Goal: Task Accomplishment & Management: Use online tool/utility

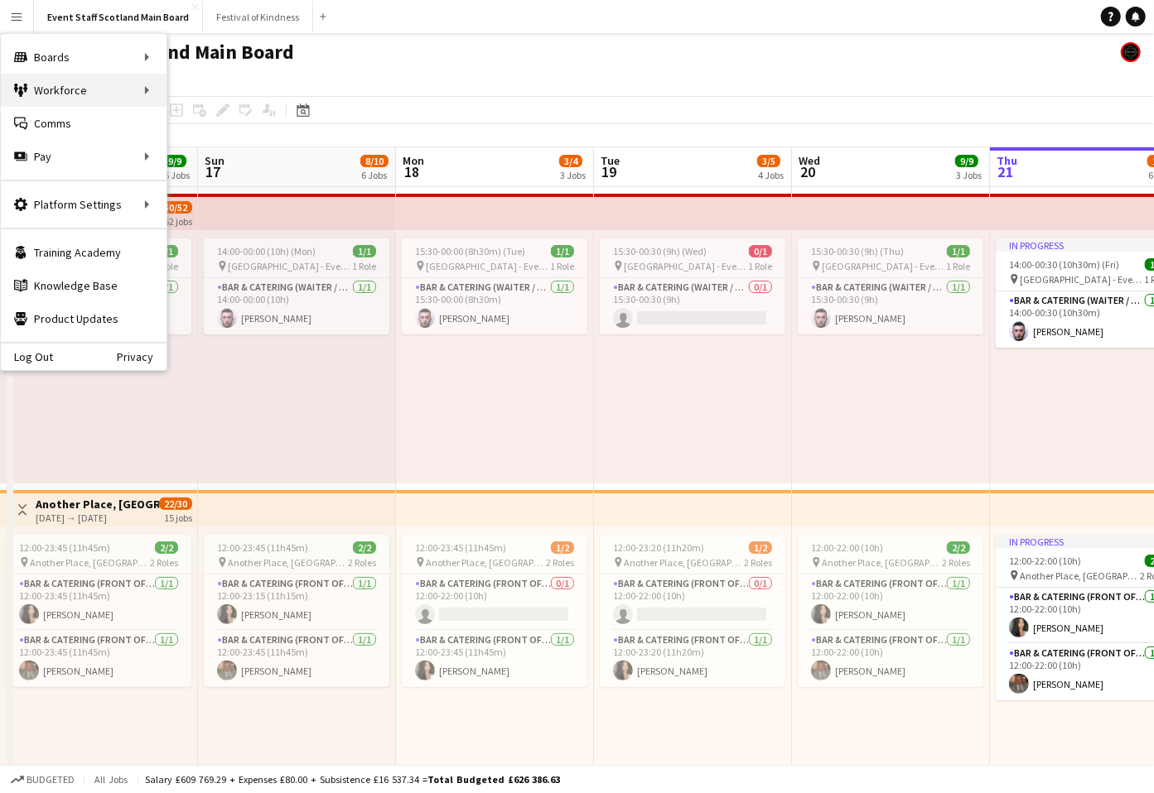
scroll to position [0, 395]
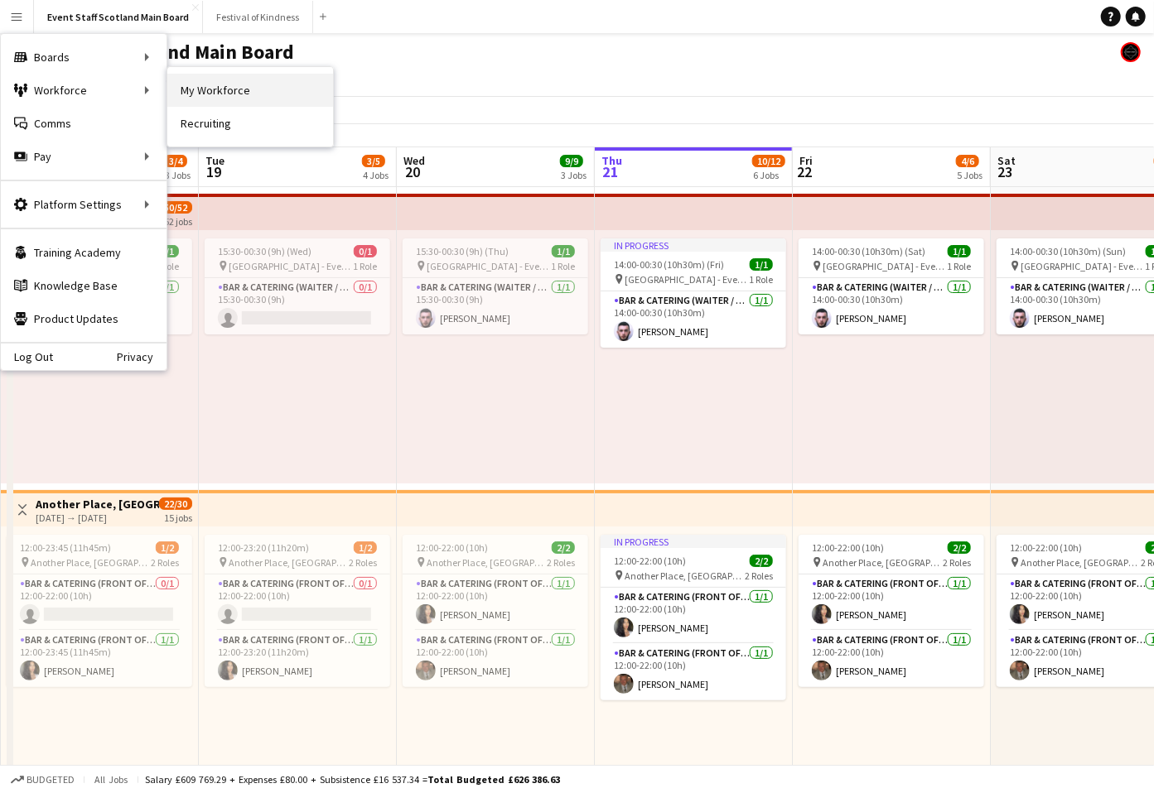
click at [232, 83] on link "My Workforce" at bounding box center [250, 90] width 166 height 33
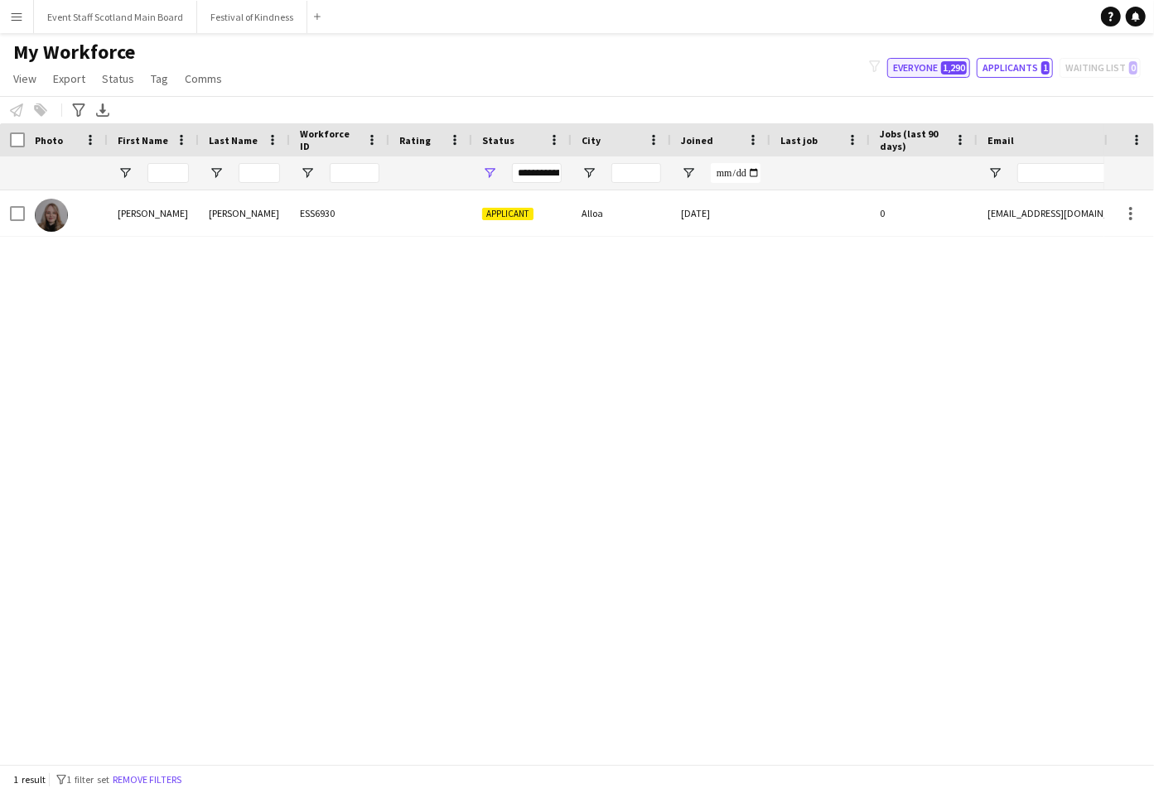
click at [912, 70] on button "Everyone 1,290" at bounding box center [928, 68] width 83 height 20
type input "**********"
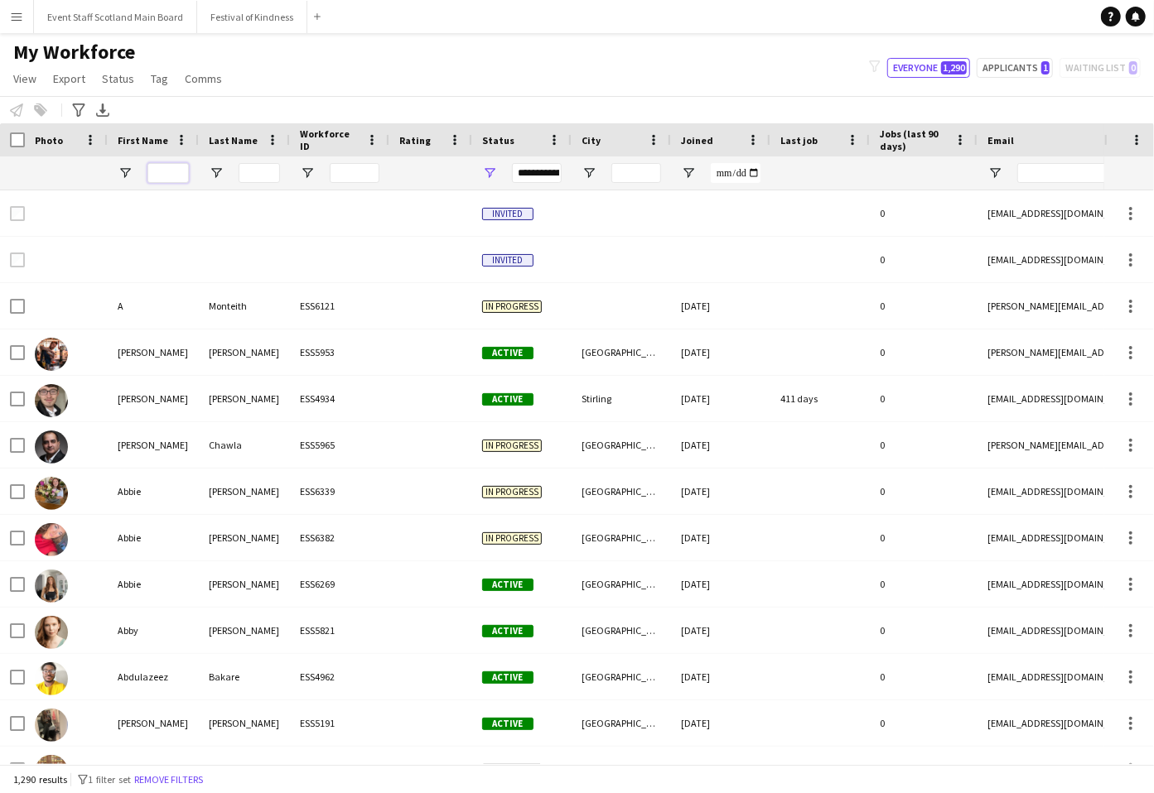
click at [166, 171] on input "First Name Filter Input" at bounding box center [167, 173] width 41 height 20
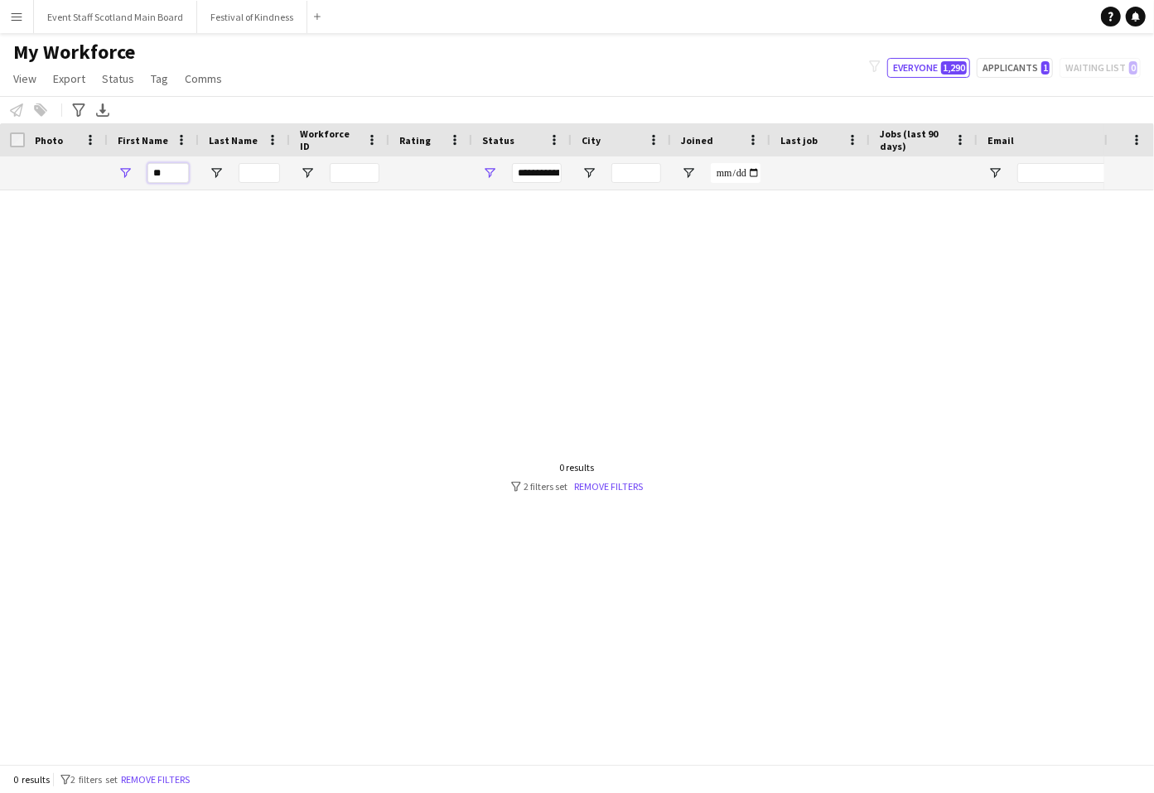
type input "*"
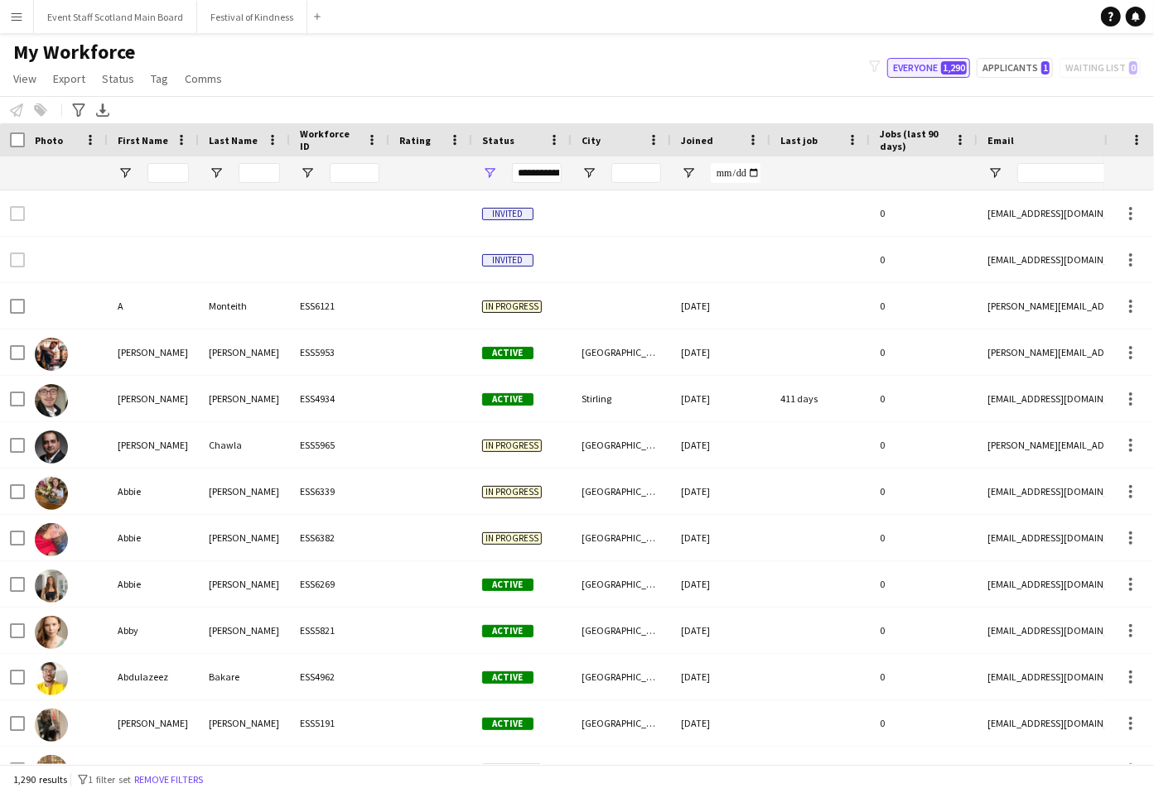
click at [932, 77] on button "Everyone 1,290" at bounding box center [928, 68] width 83 height 20
click at [267, 172] on input "Last Name Filter Input" at bounding box center [259, 173] width 41 height 20
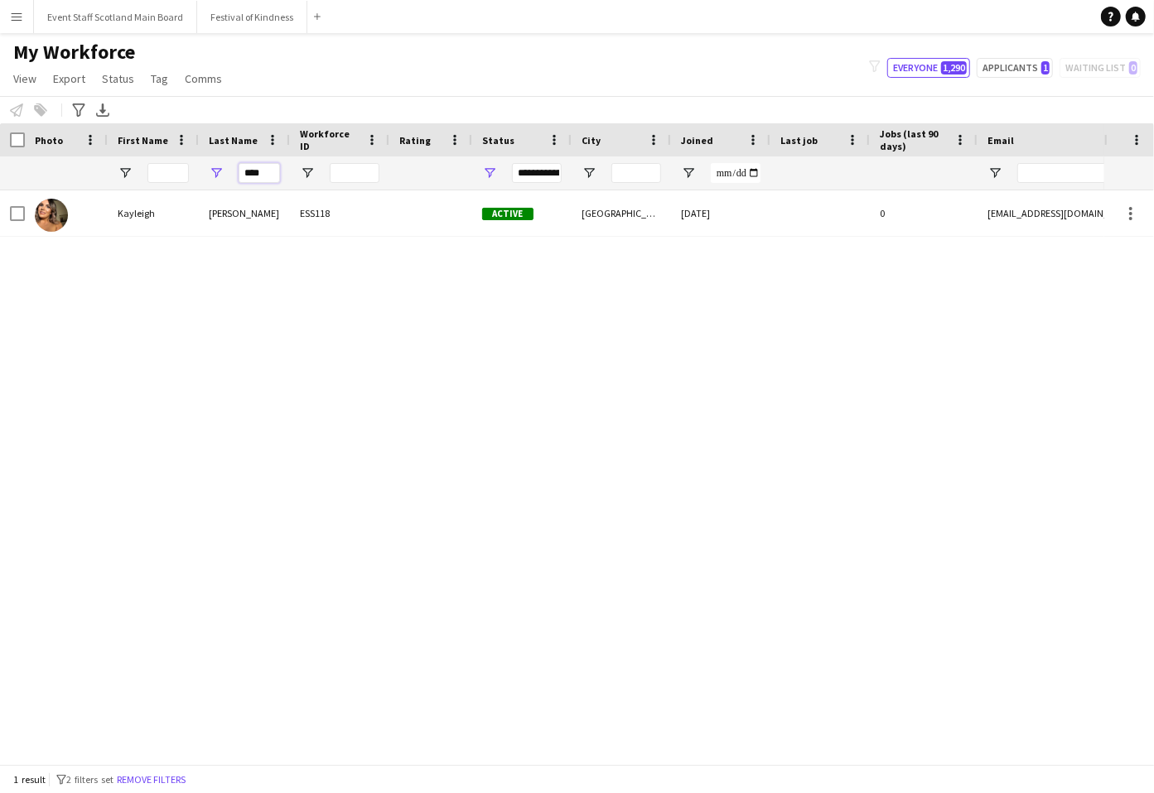
type input "****"
click at [467, 299] on div "[PERSON_NAME] ESS118 Active [GEOGRAPHIC_DATA] [DATE] 0 [EMAIL_ADDRESS][DOMAIN_N…" at bounding box center [552, 477] width 1104 height 574
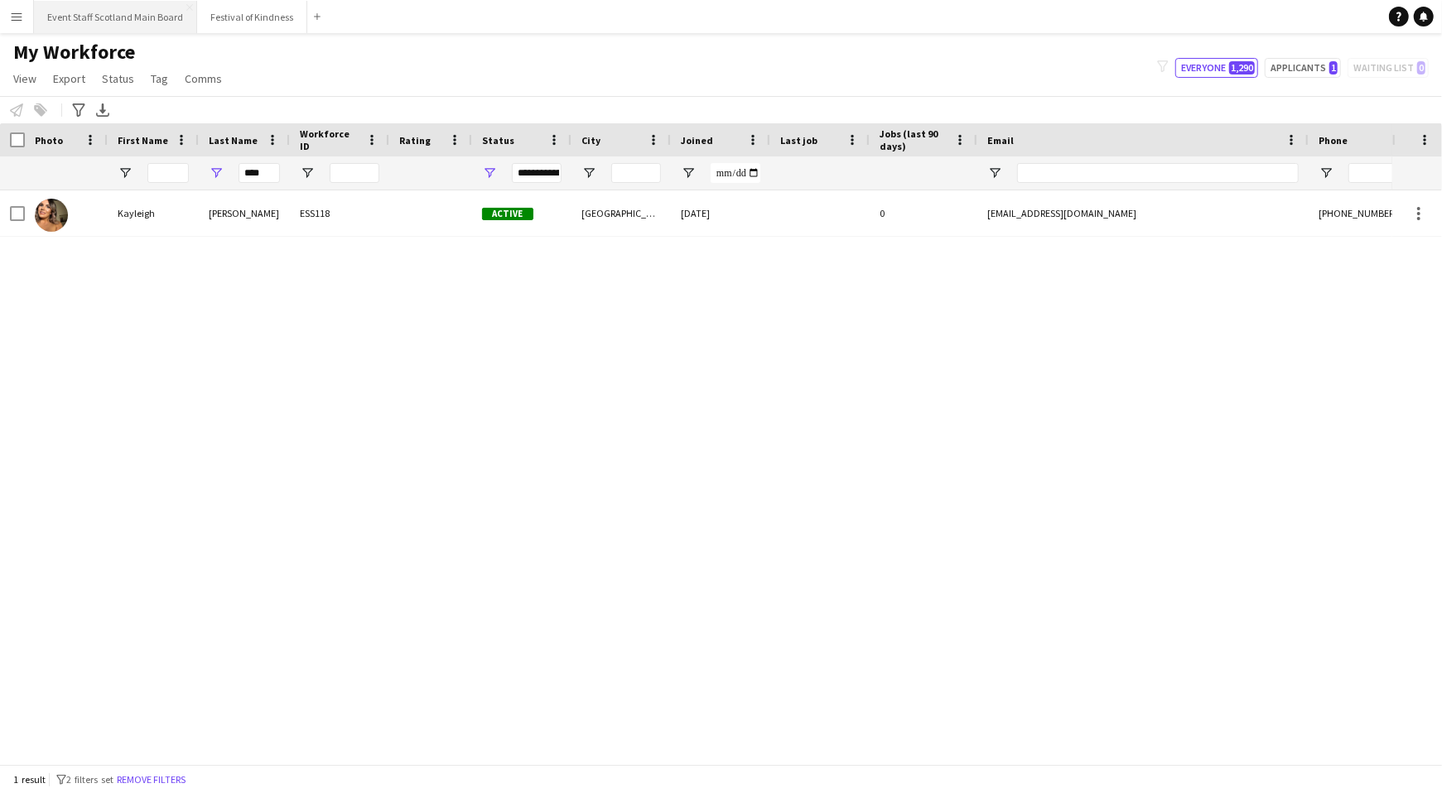
click at [113, 14] on button "Event Staff Scotland Main Board Close" at bounding box center [115, 17] width 163 height 32
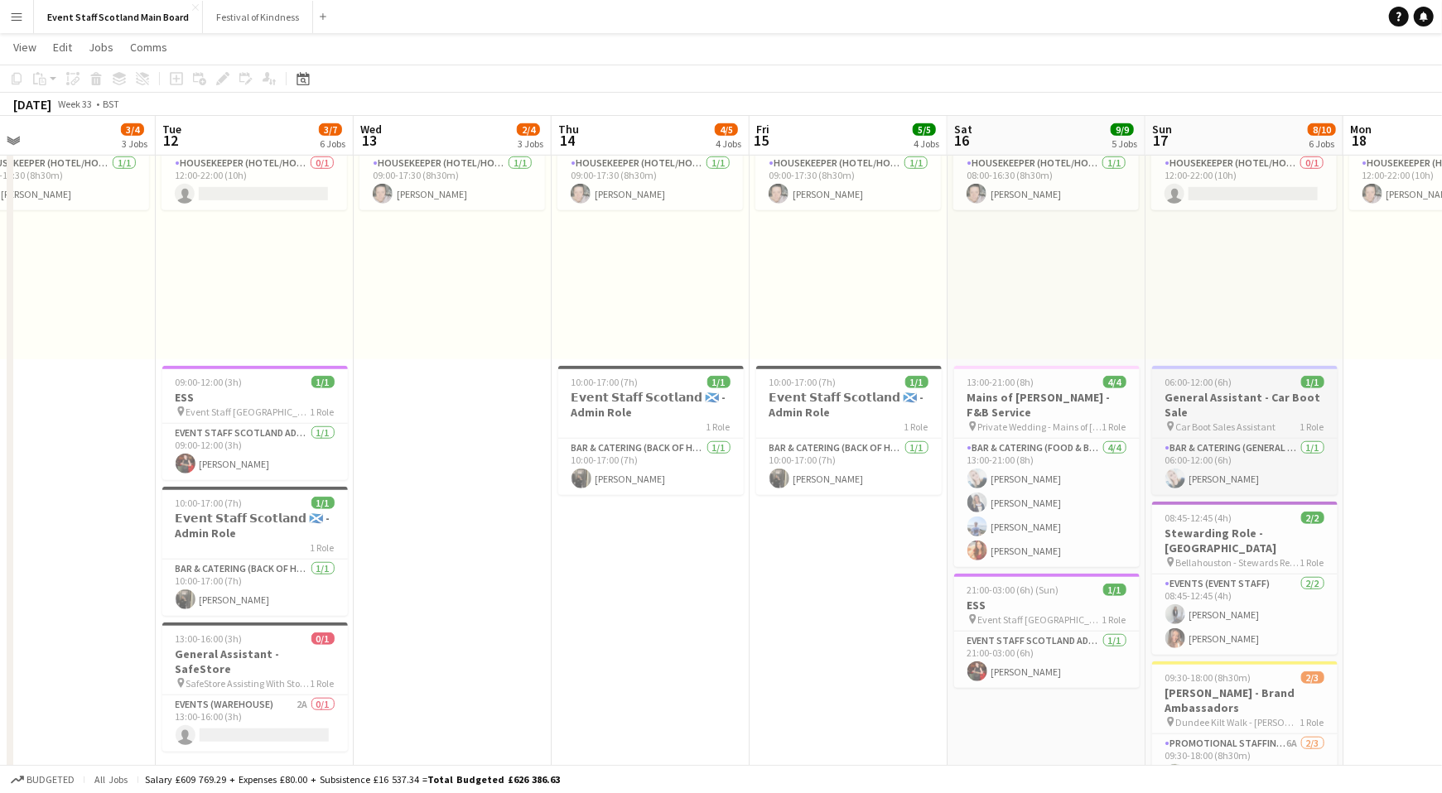
scroll to position [716, 0]
click at [1153, 541] on h3 "Stewarding Role - [GEOGRAPHIC_DATA]" at bounding box center [1245, 540] width 186 height 30
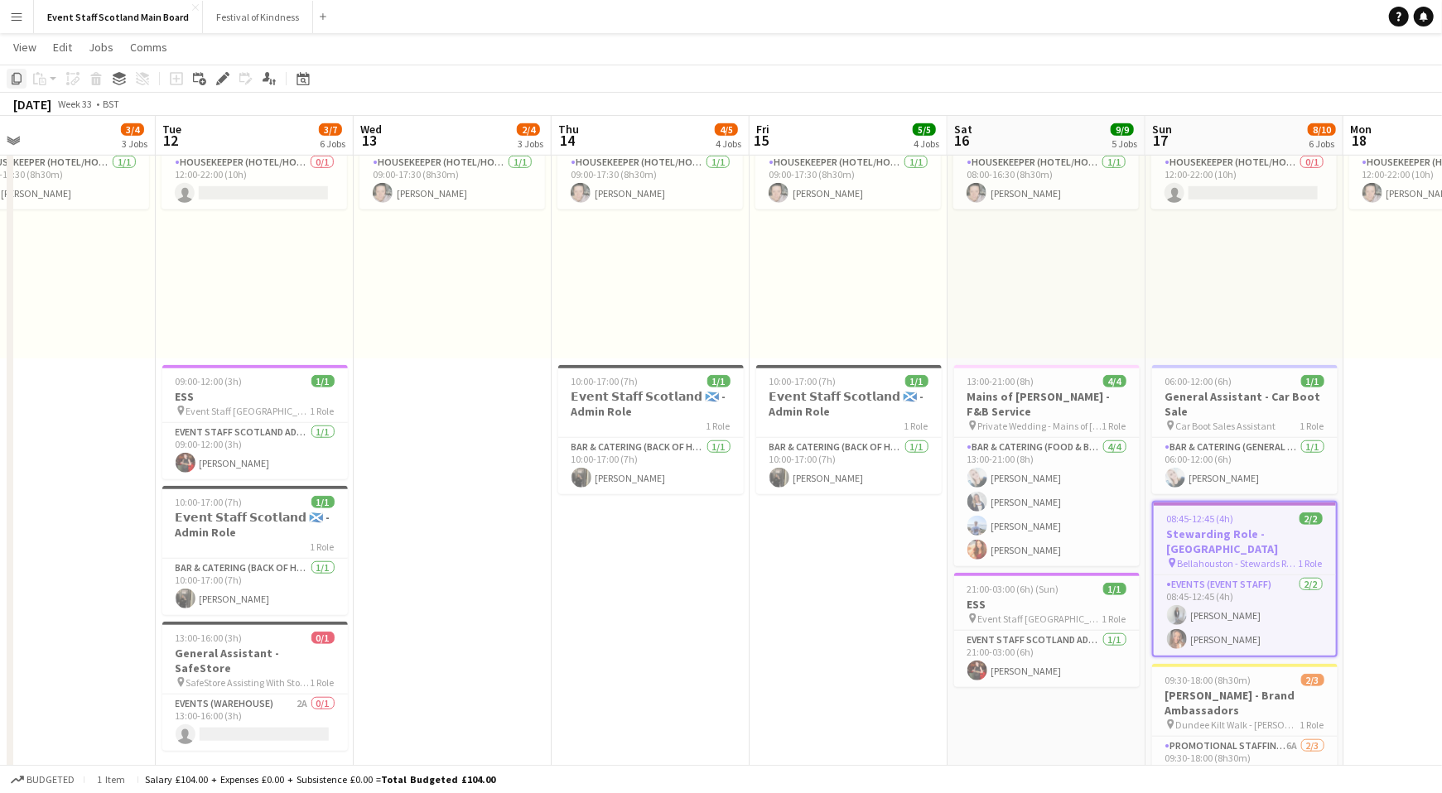
click at [18, 78] on icon "Copy" at bounding box center [16, 78] width 13 height 13
click at [300, 79] on icon "Date picker" at bounding box center [302, 78] width 13 height 13
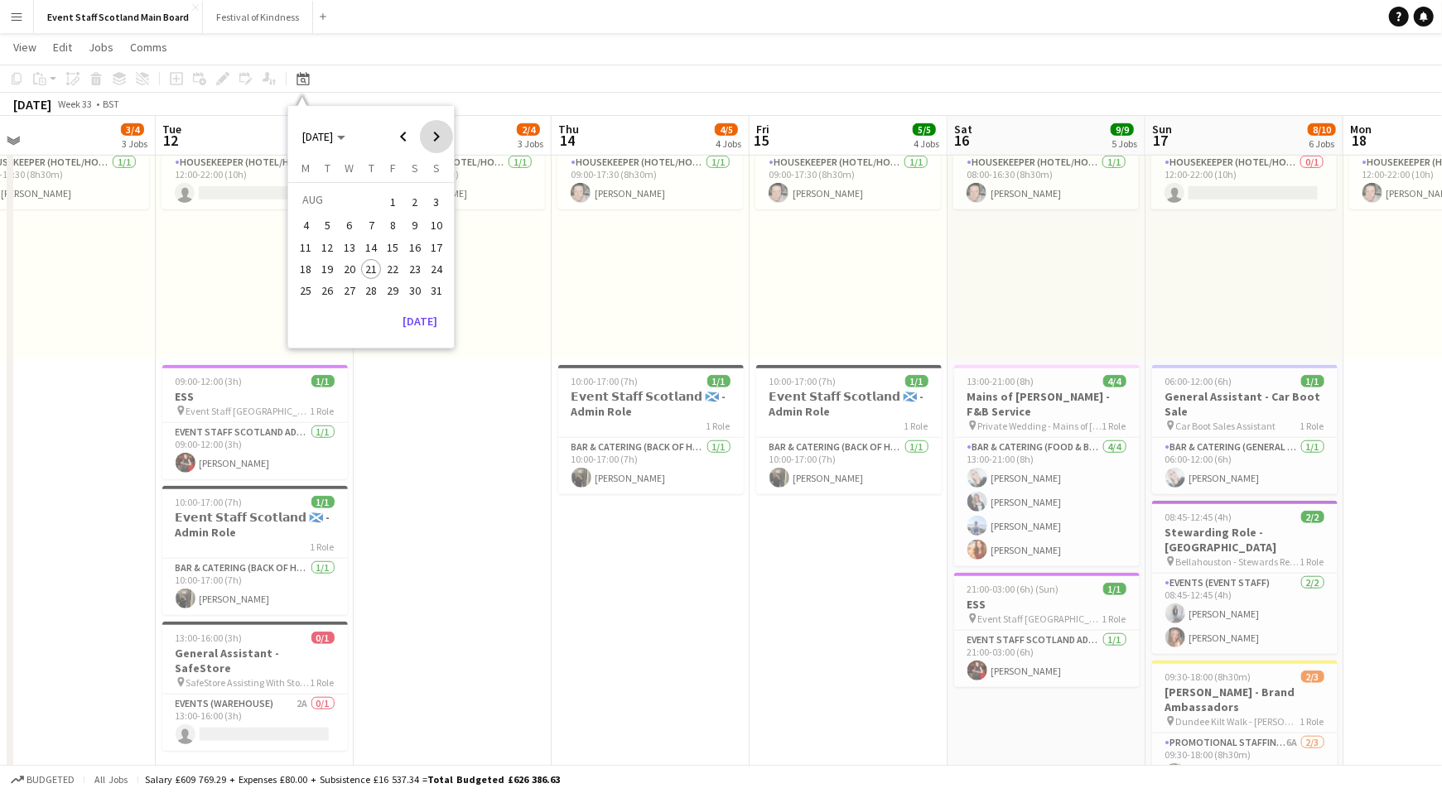
click at [441, 137] on span "Next month" at bounding box center [436, 136] width 33 height 33
click at [441, 244] on span "14" at bounding box center [437, 244] width 20 height 20
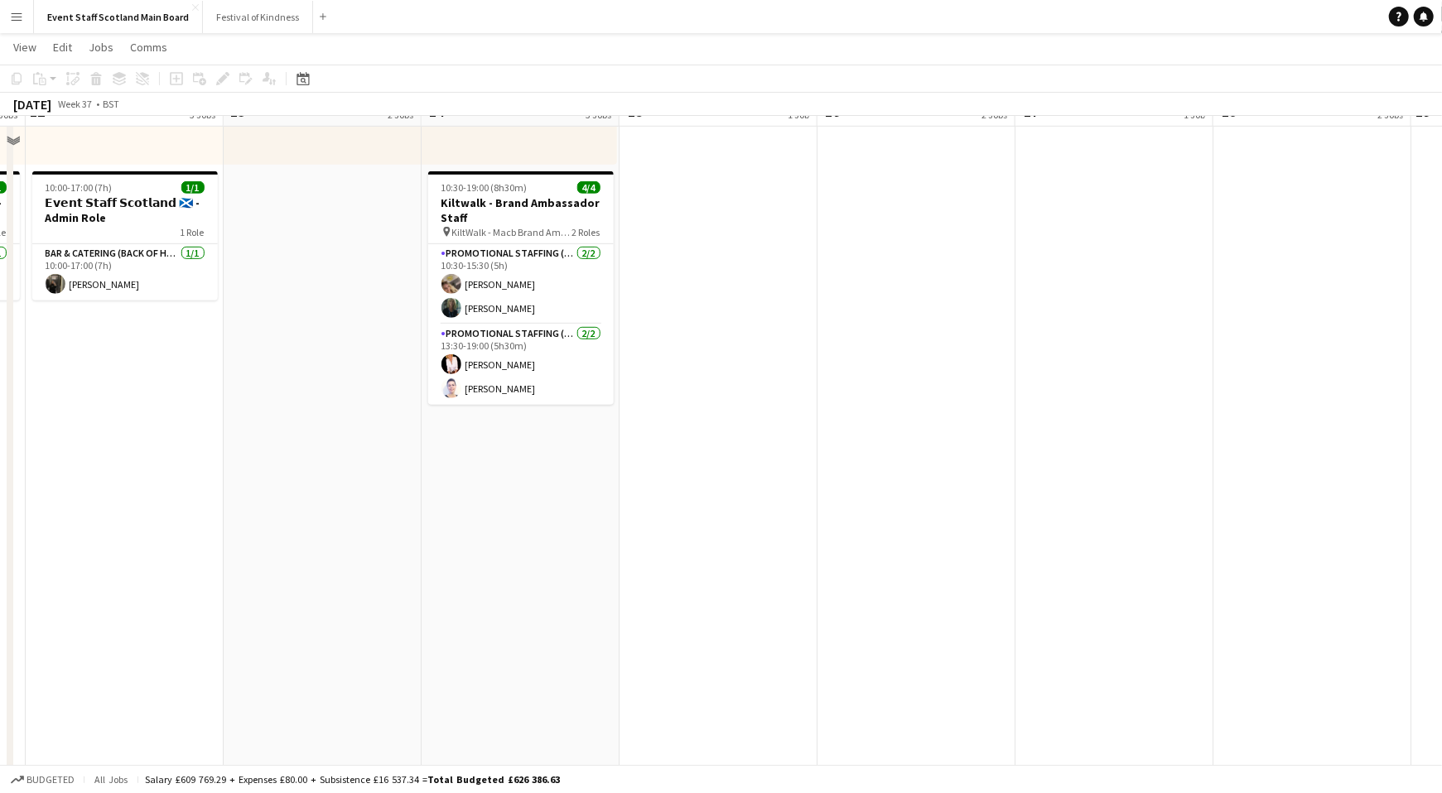
scroll to position [703, 0]
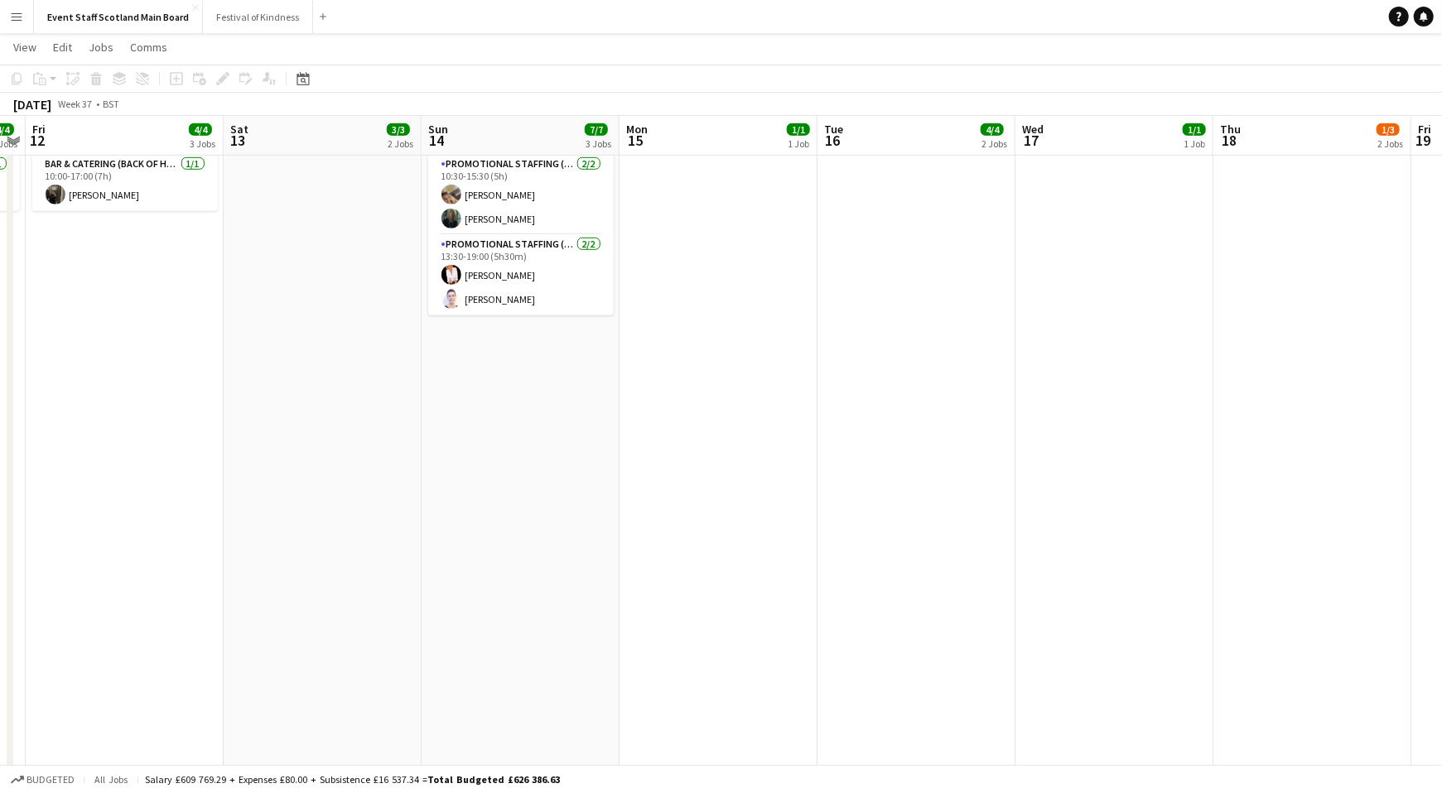
click at [557, 375] on app-date-cell "16:00-00:30 (8h30m) (Mon) 1/1 pin [GEOGRAPHIC_DATA] - Event/FOH Staff 1 Role Ba…" at bounding box center [521, 605] width 198 height 2246
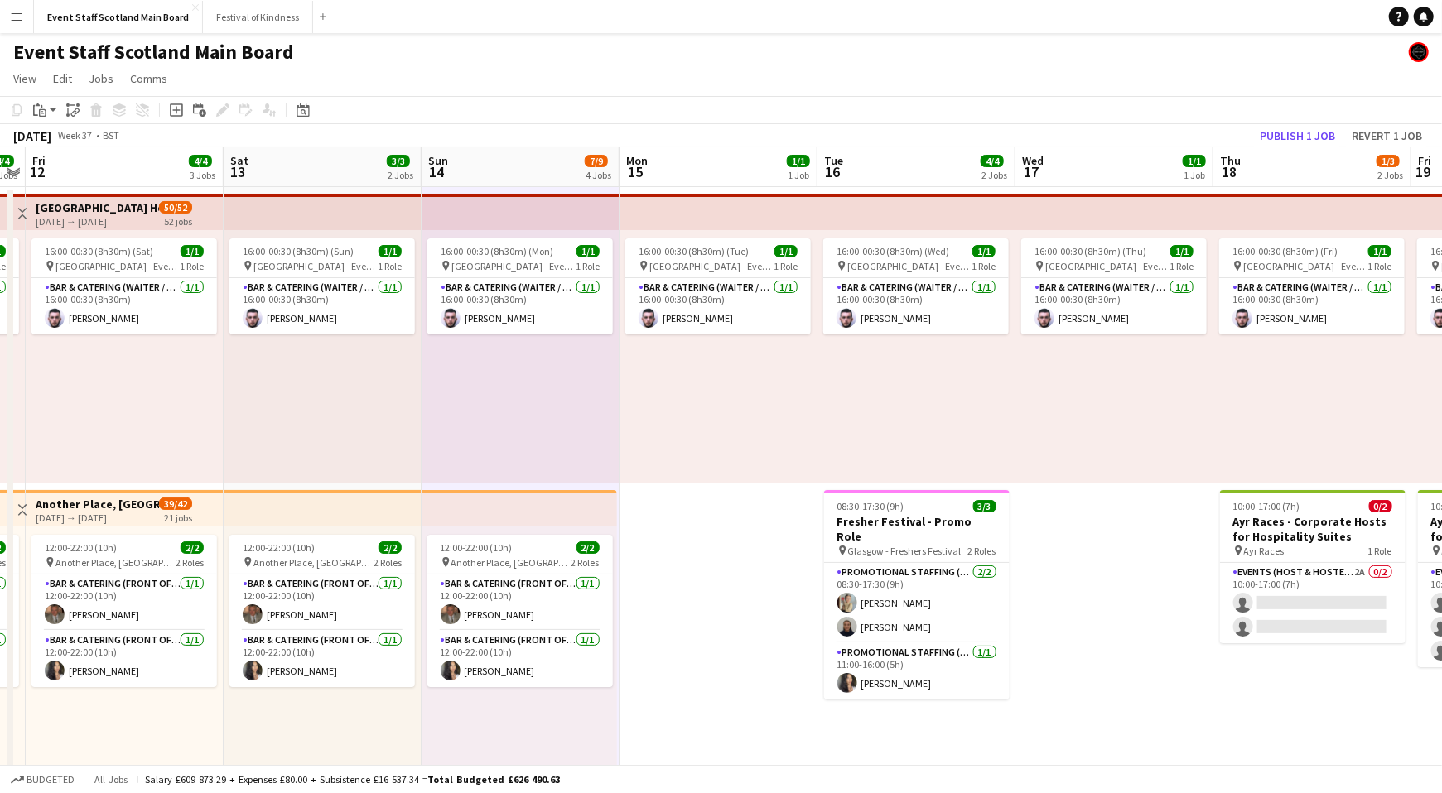
scroll to position [0, 0]
click at [1153, 129] on button "Publish 1 job" at bounding box center [1297, 136] width 89 height 22
click at [644, 116] on app-toolbar "Copy Paste Paste Command V Paste with crew Command Shift V Paste linked Job [GE…" at bounding box center [721, 110] width 1442 height 28
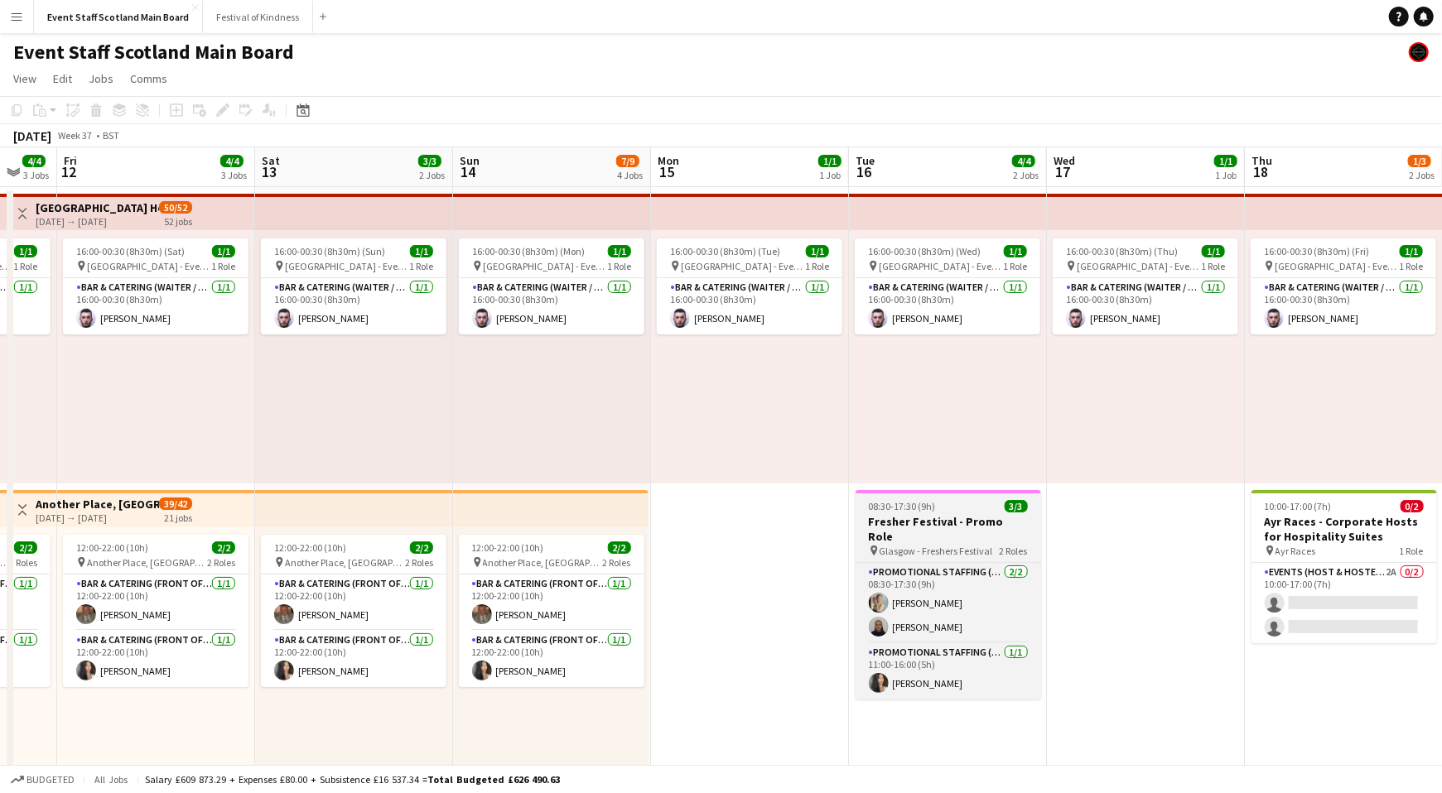
scroll to position [0, 528]
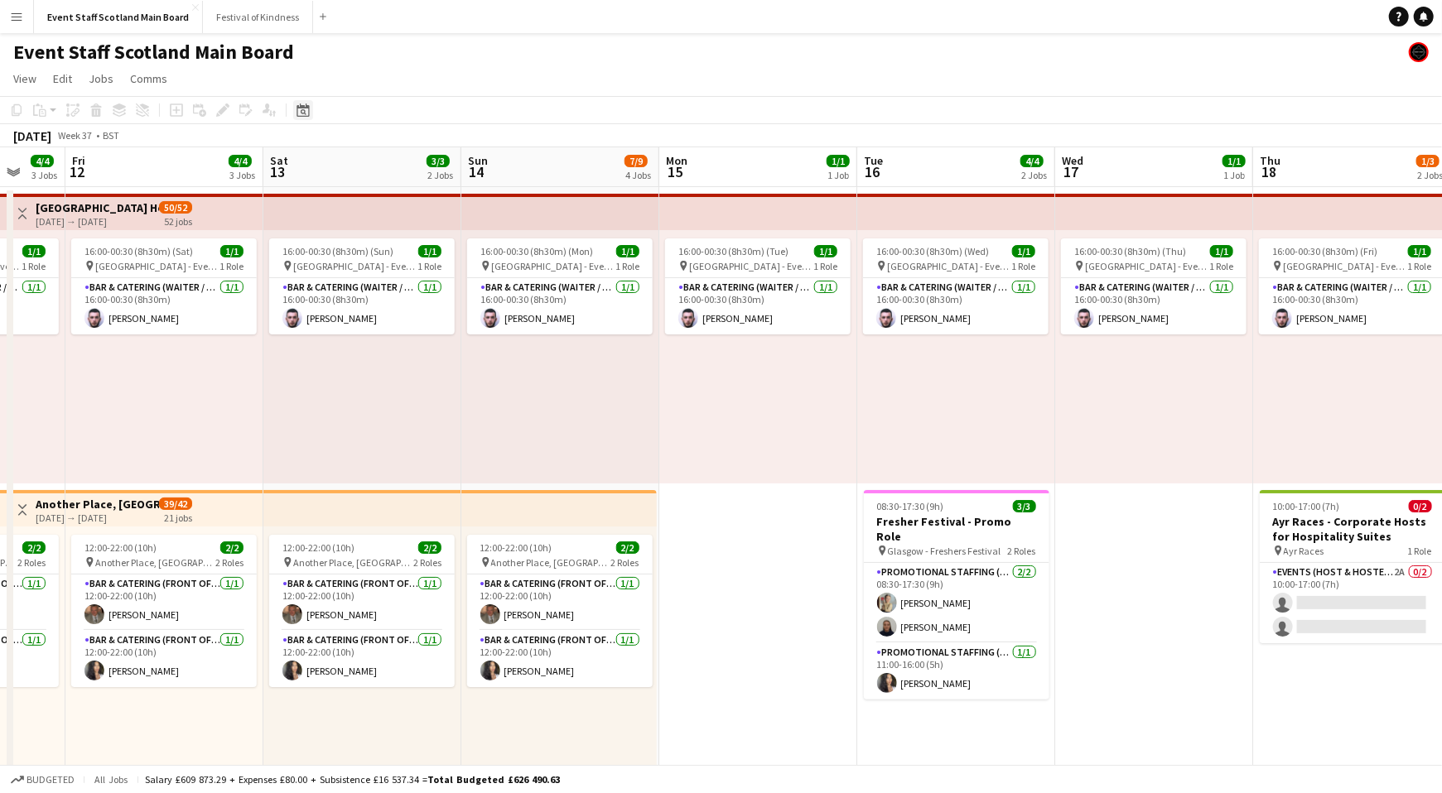
click at [300, 107] on icon at bounding box center [302, 110] width 12 height 13
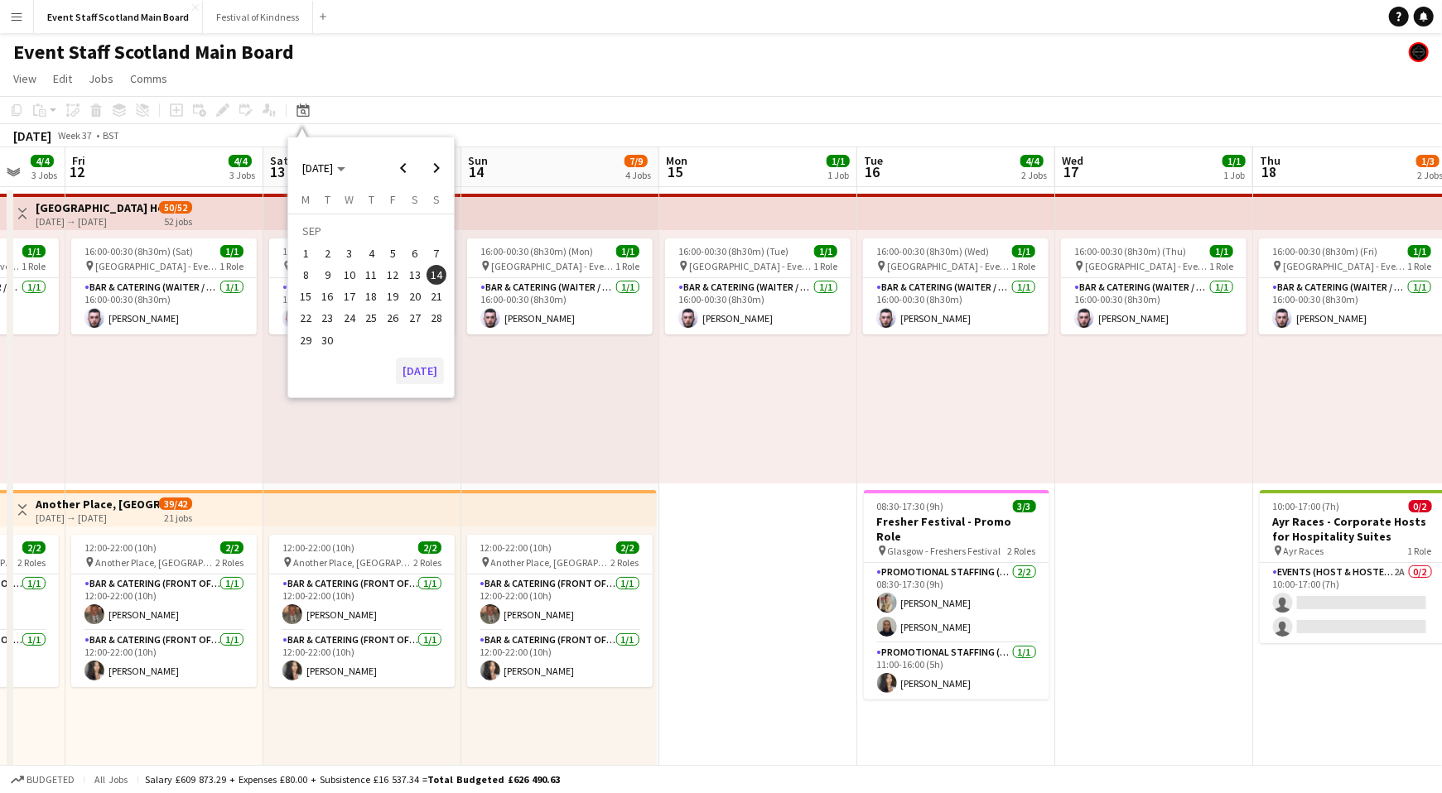
click at [422, 366] on button "[DATE]" at bounding box center [420, 371] width 48 height 27
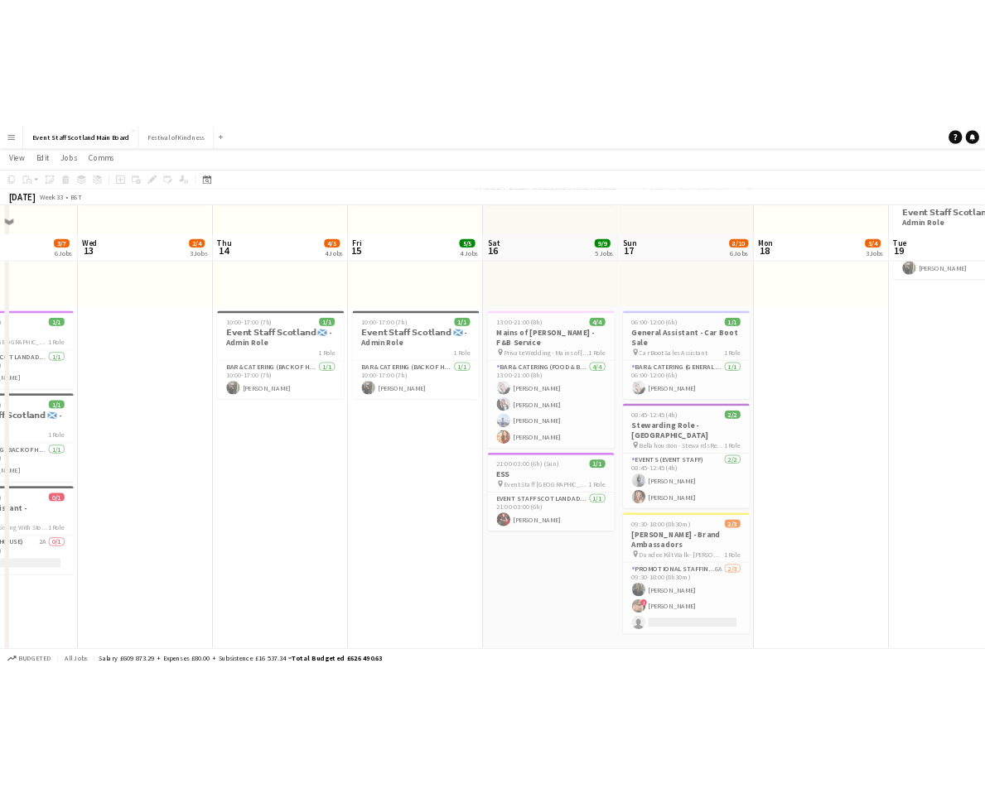
scroll to position [853, 0]
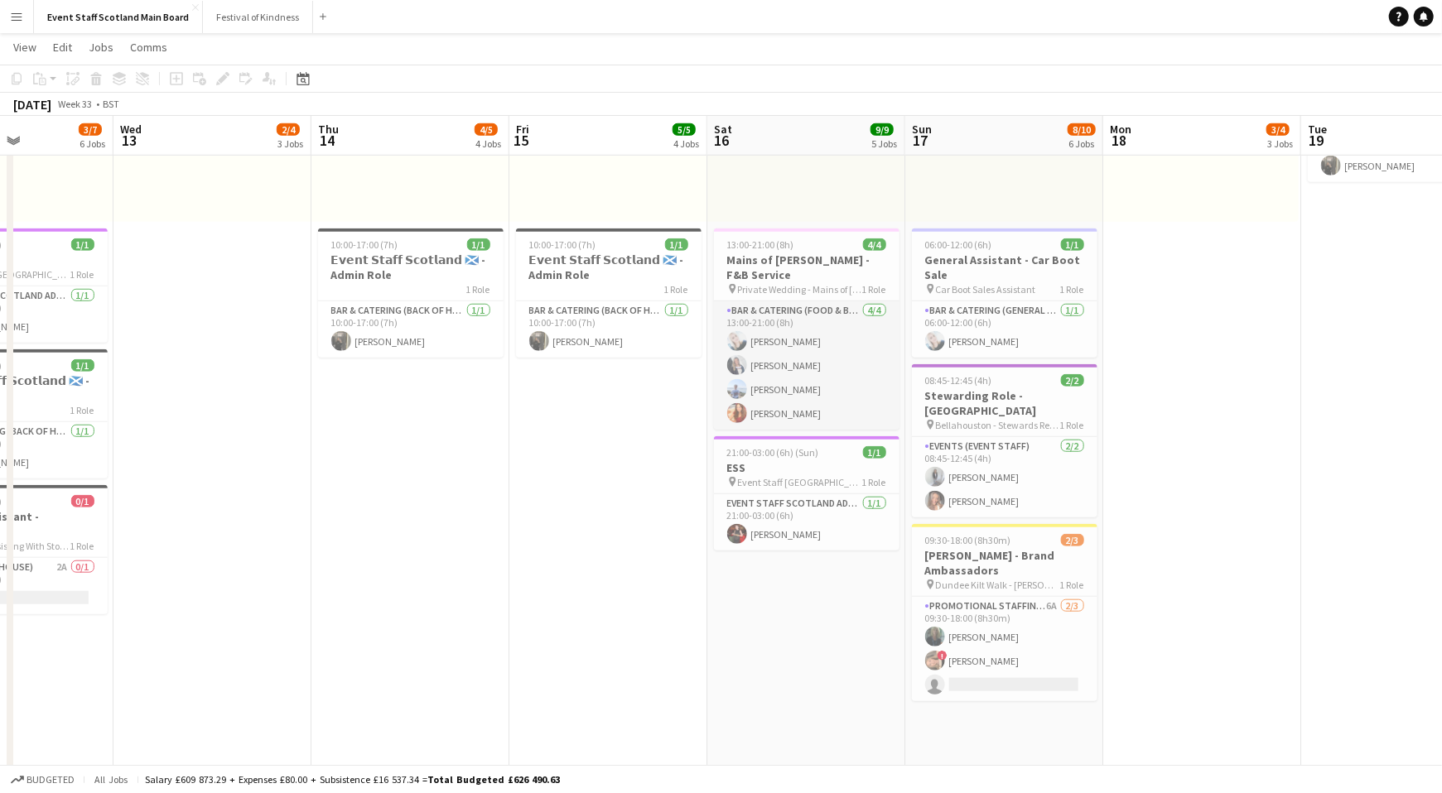
click at [845, 325] on app-card-role "Bar & Catering (Food & Beverage Service) [DATE] 13:00-21:00 (8h) [PERSON_NAME] …" at bounding box center [807, 365] width 186 height 128
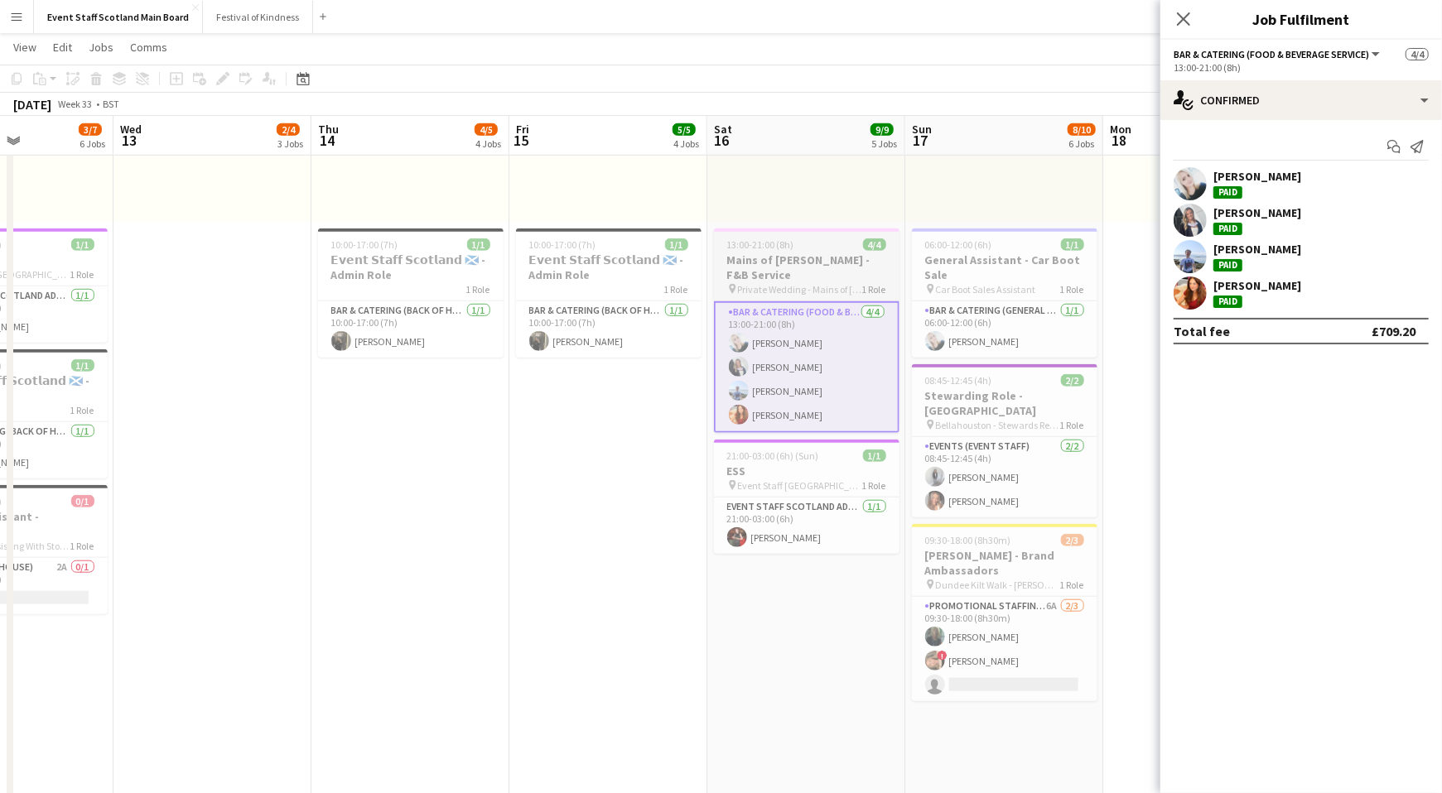
click at [835, 261] on h3 "Mains of [PERSON_NAME] - F&B Service" at bounding box center [807, 268] width 186 height 30
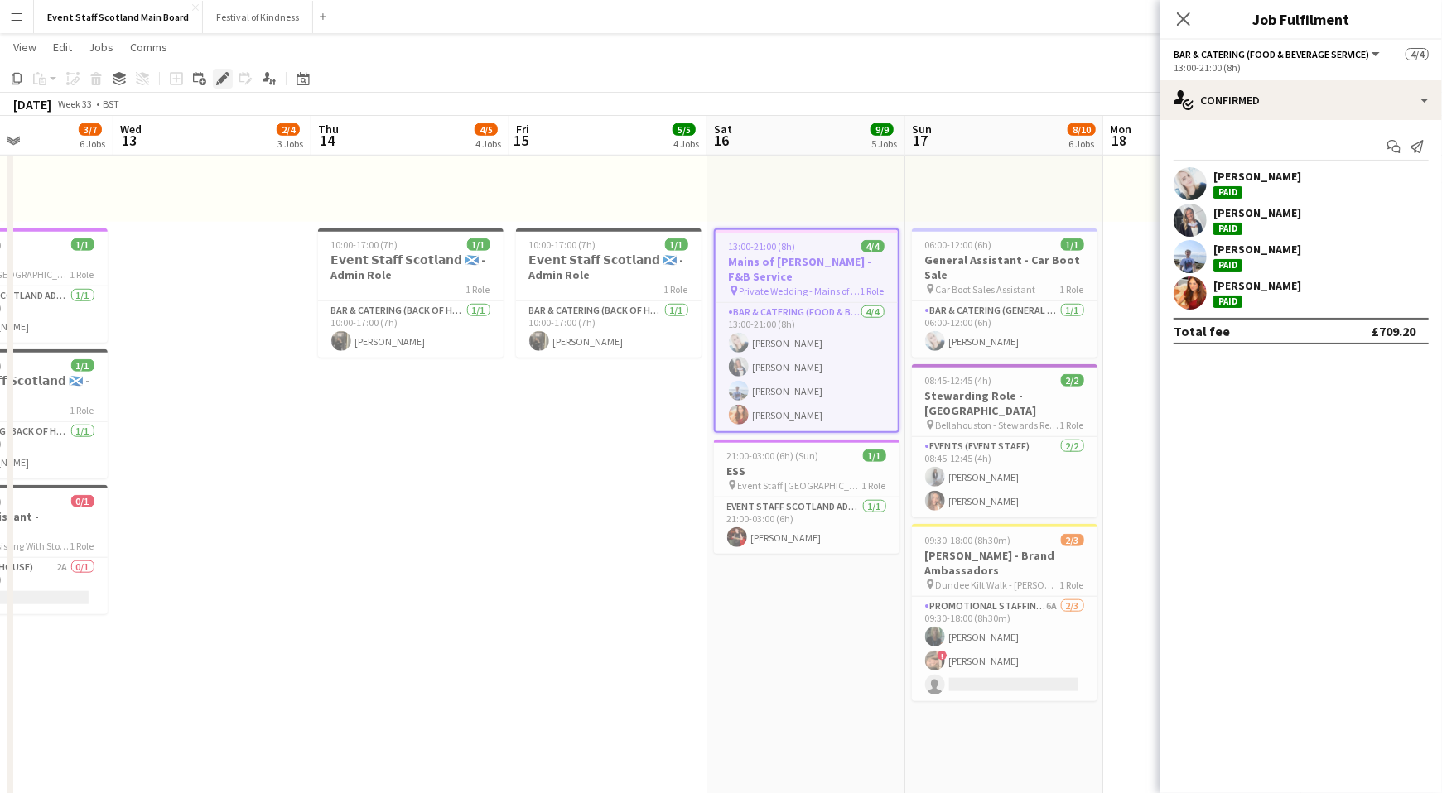
click at [219, 79] on icon at bounding box center [222, 79] width 9 height 9
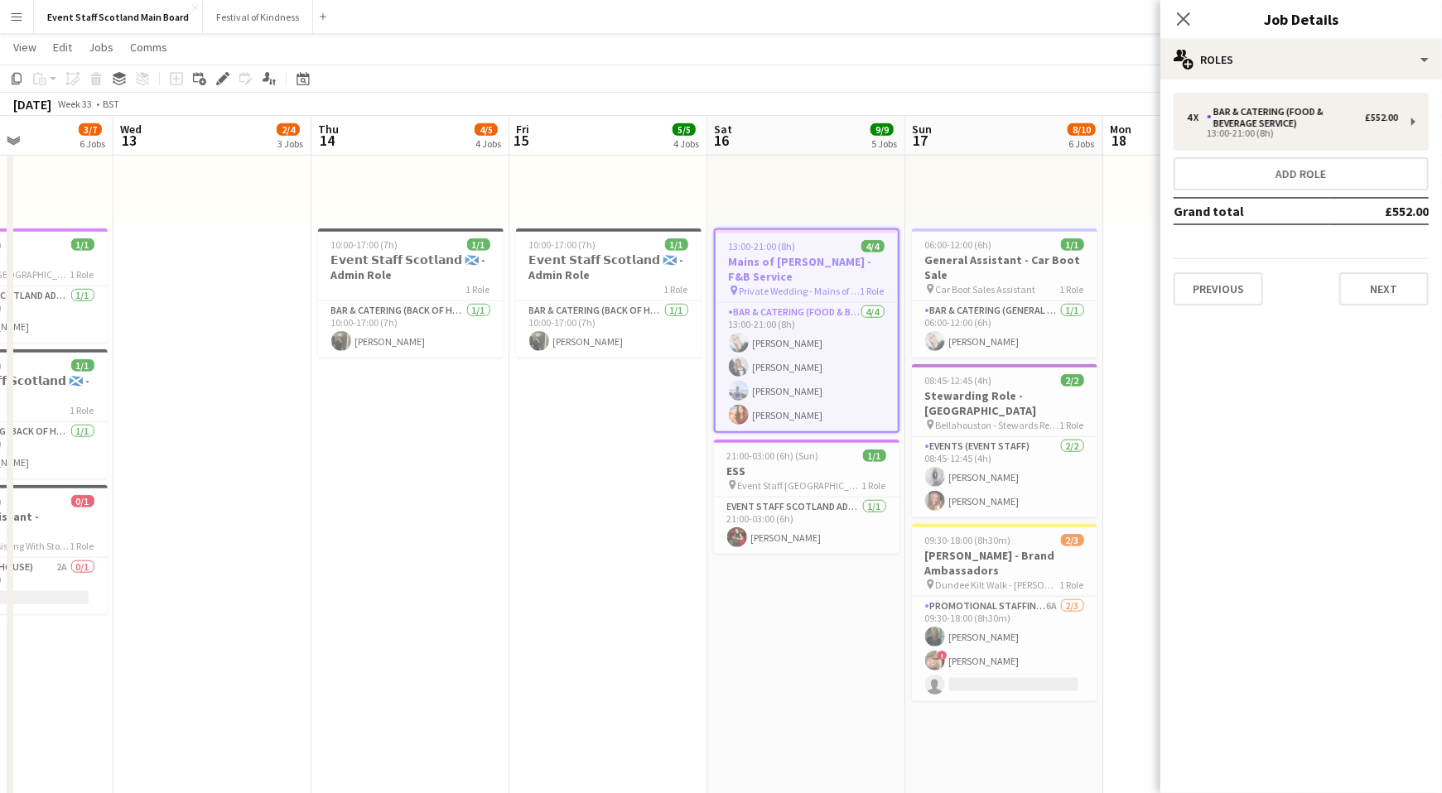
click at [859, 185] on div "08:00-16:30 (8h30m) 1/1 pin Another Place, [GEOGRAPHIC_DATA] & Links 1 Role Hou…" at bounding box center [806, 95] width 198 height 253
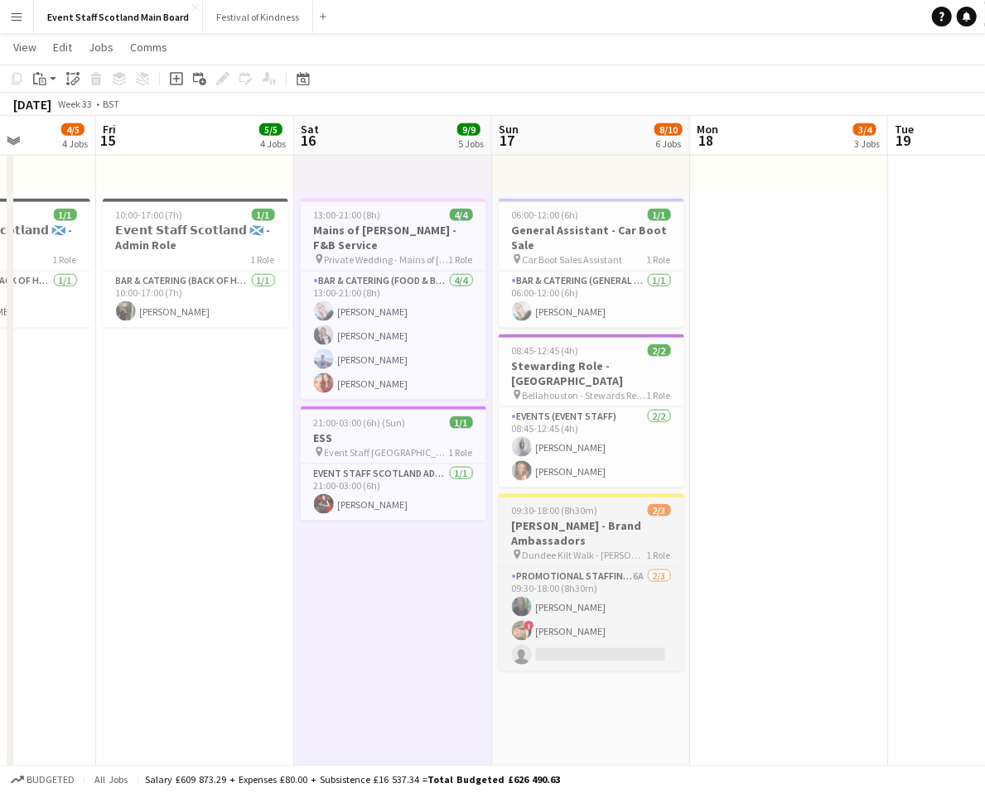
scroll to position [883, 0]
